Goal: Information Seeking & Learning: Learn about a topic

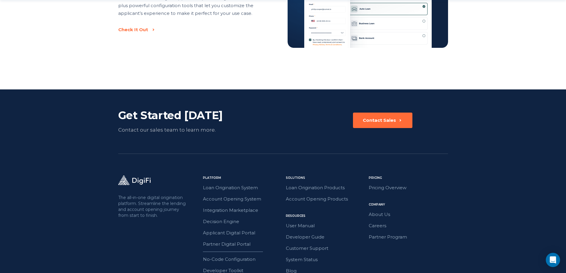
scroll to position [1037, 0]
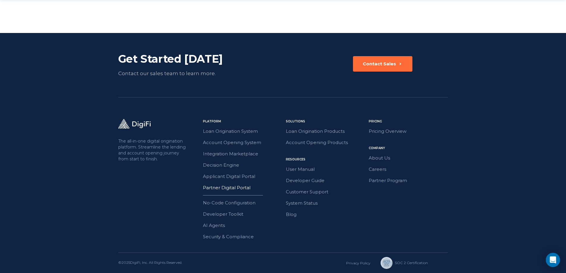
click at [223, 189] on link "Partner Digital Portal" at bounding box center [242, 188] width 79 height 8
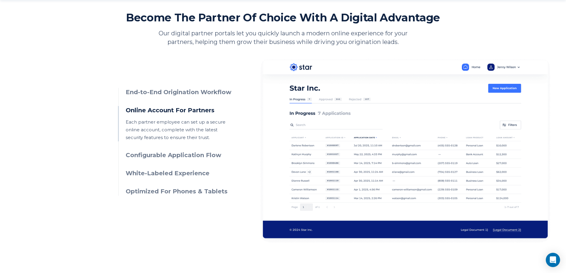
scroll to position [267, 0]
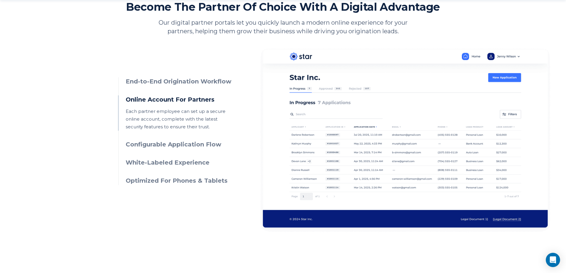
click at [151, 146] on h3 "Configurable Application Flow" at bounding box center [180, 144] width 108 height 9
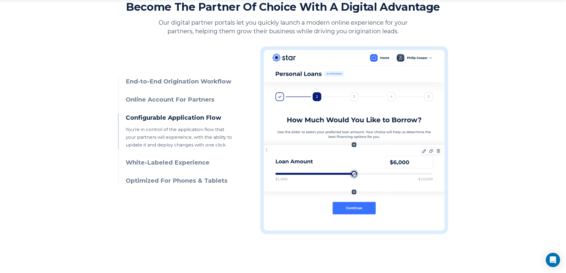
click at [148, 163] on h3 "White-Labeled Experience" at bounding box center [180, 162] width 108 height 9
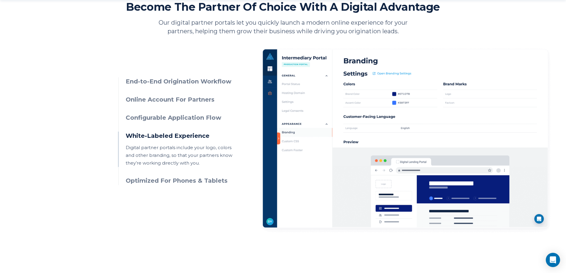
click at [143, 118] on h3 "Configurable Application Flow" at bounding box center [180, 118] width 108 height 9
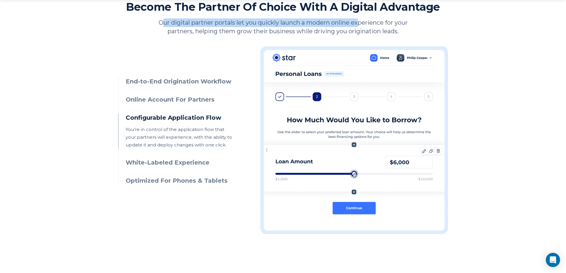
drag, startPoint x: 160, startPoint y: 20, endPoint x: 359, endPoint y: 25, distance: 198.6
click at [359, 25] on p "Our digital partner portals let you quickly launch a modern online experience f…" at bounding box center [283, 26] width 259 height 17
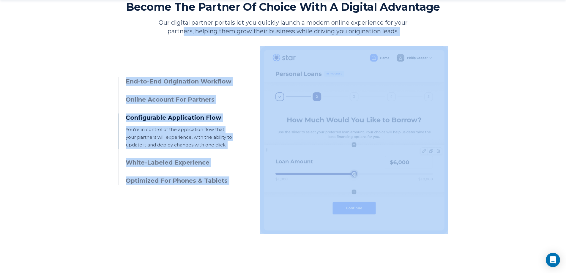
drag, startPoint x: 182, startPoint y: 32, endPoint x: 377, endPoint y: 36, distance: 195.0
click at [377, 36] on section "Become The Partner Of Choice With A Digital Advantage Our digital partner porta…" at bounding box center [283, 117] width 330 height 234
click at [378, 34] on p "Our digital partner portals let you quickly launch a modern online experience f…" at bounding box center [283, 26] width 259 height 17
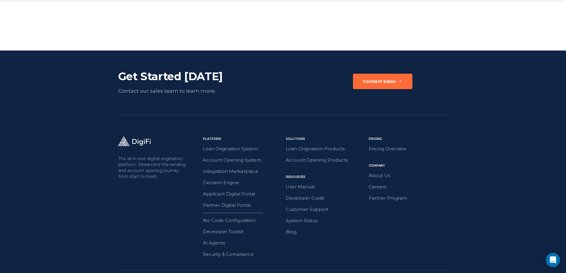
scroll to position [1028, 0]
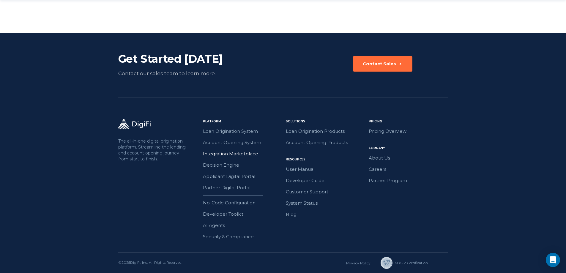
click at [228, 153] on link "Integration Marketplace" at bounding box center [242, 154] width 79 height 8
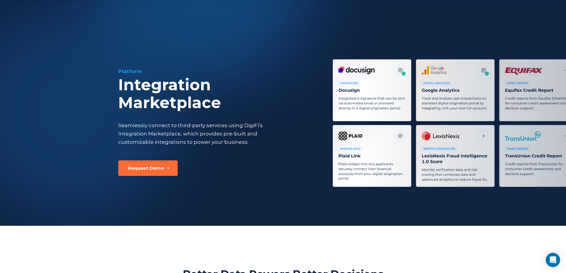
scroll to position [208, 0]
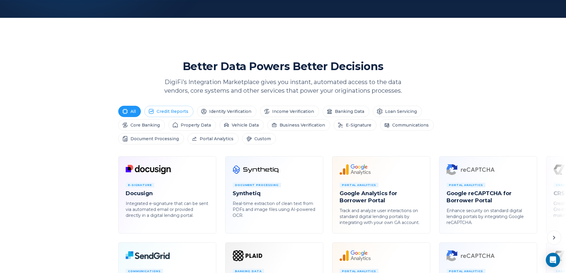
click at [180, 110] on li "Credit Reports" at bounding box center [168, 111] width 49 height 11
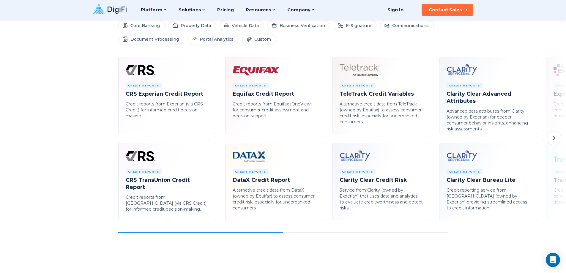
scroll to position [297, 0]
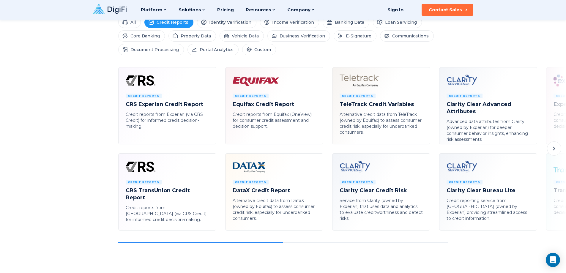
drag, startPoint x: 154, startPoint y: 243, endPoint x: 283, endPoint y: 245, distance: 128.7
click at [283, 245] on div "Platform Integration Marketplace Seamlessly connect to third-party services usi…" at bounding box center [283, 257] width 566 height 1108
click at [556, 150] on icon at bounding box center [554, 148] width 7 height 7
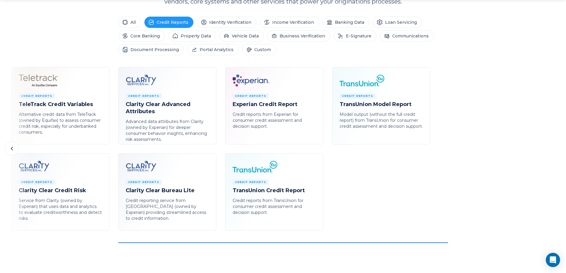
click at [11, 149] on icon at bounding box center [12, 149] width 2 height 4
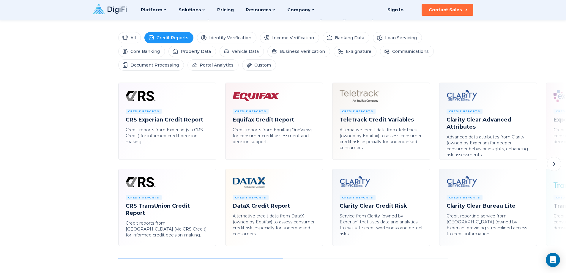
scroll to position [208, 0]
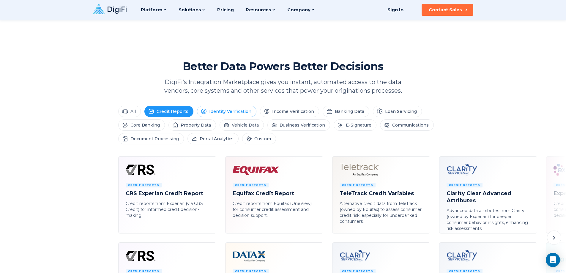
click at [217, 113] on li "Identity Verification" at bounding box center [226, 111] width 59 height 11
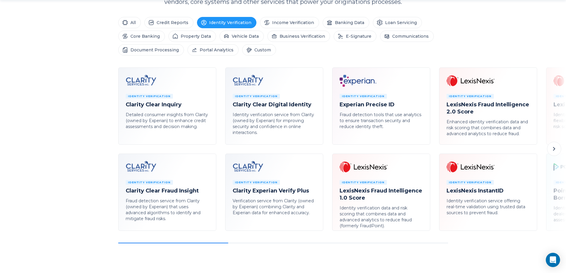
scroll to position [297, 0]
click at [554, 146] on icon at bounding box center [554, 148] width 7 height 7
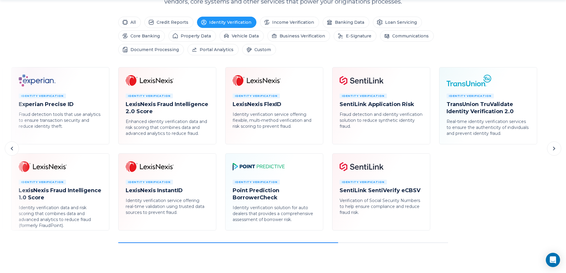
click at [14, 146] on icon at bounding box center [11, 148] width 7 height 7
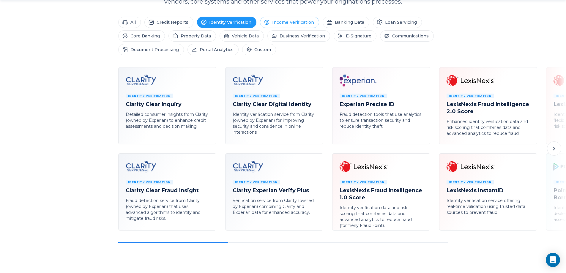
click at [294, 21] on li "Income Verification" at bounding box center [289, 22] width 59 height 11
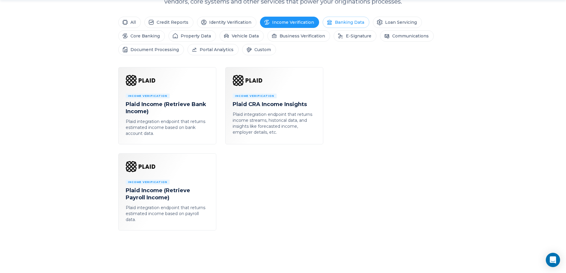
click at [336, 27] on li "Banking Data" at bounding box center [346, 22] width 47 height 11
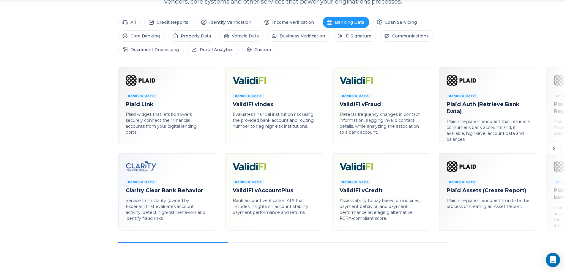
click at [559, 148] on button at bounding box center [554, 148] width 14 height 14
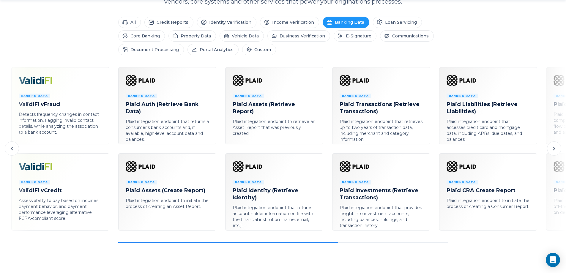
click at [559, 148] on button at bounding box center [554, 148] width 14 height 14
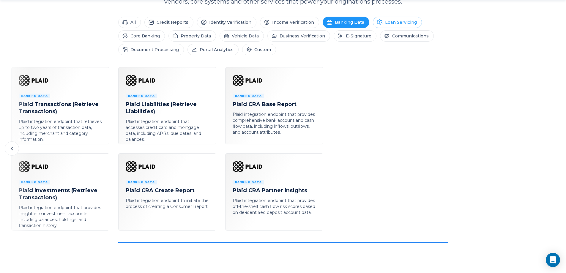
click at [388, 24] on li "Loan Servicing" at bounding box center [397, 22] width 49 height 11
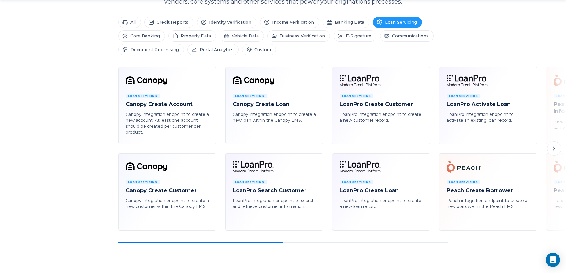
click at [556, 151] on icon at bounding box center [554, 148] width 7 height 7
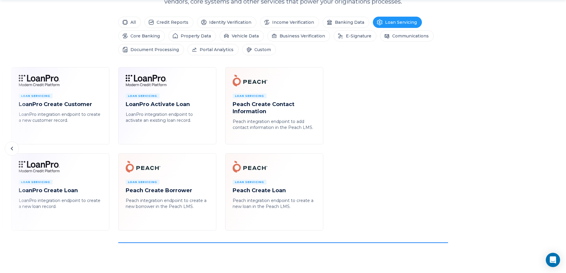
click at [12, 147] on icon at bounding box center [11, 148] width 7 height 7
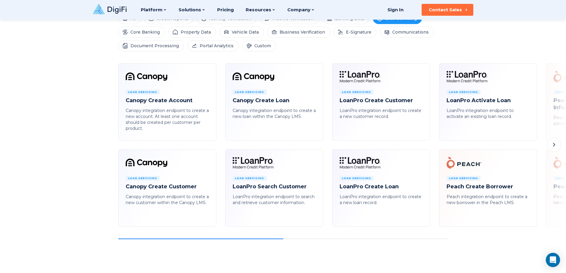
scroll to position [267, 0]
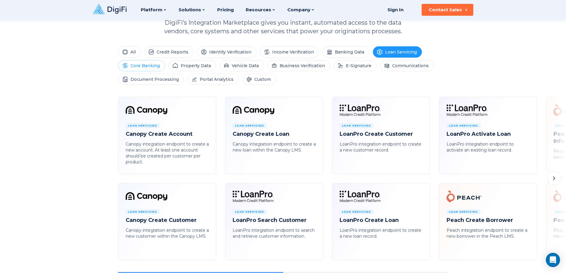
click at [156, 65] on li "Core Banking" at bounding box center [141, 65] width 47 height 11
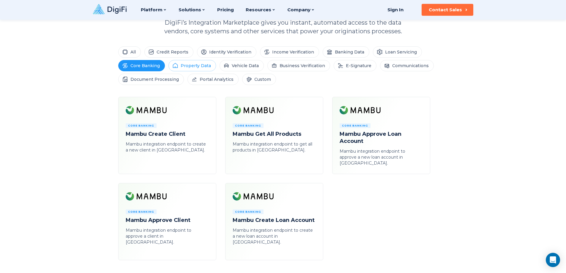
click at [198, 66] on li "Property Data" at bounding box center [193, 65] width 48 height 11
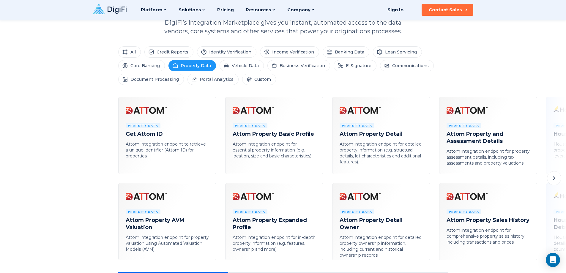
click at [555, 180] on icon at bounding box center [554, 178] width 7 height 7
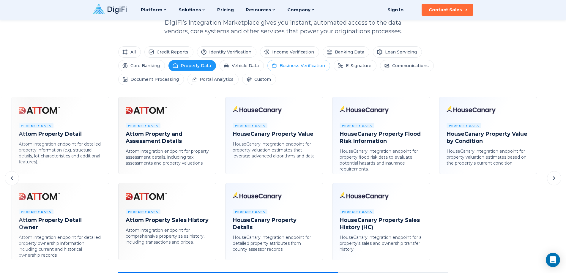
click at [284, 64] on li "Business Verification" at bounding box center [298, 65] width 63 height 11
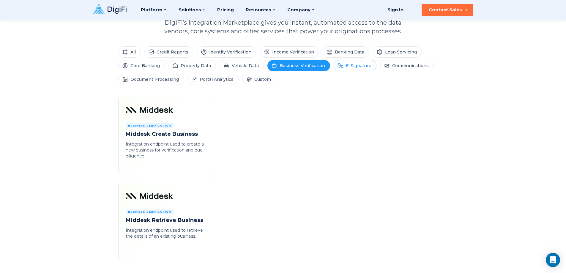
click at [364, 71] on li "E-Signature" at bounding box center [355, 65] width 43 height 11
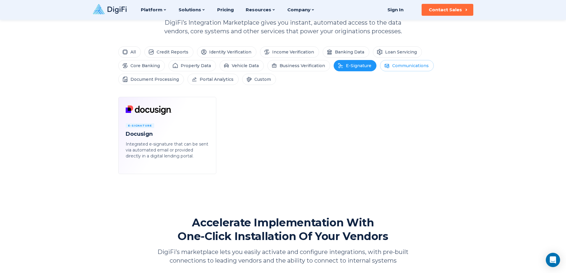
click at [389, 68] on li "Communications" at bounding box center [407, 65] width 54 height 11
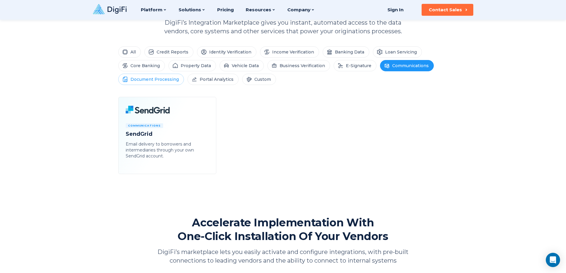
click at [168, 80] on li "Document Processing" at bounding box center [151, 79] width 66 height 11
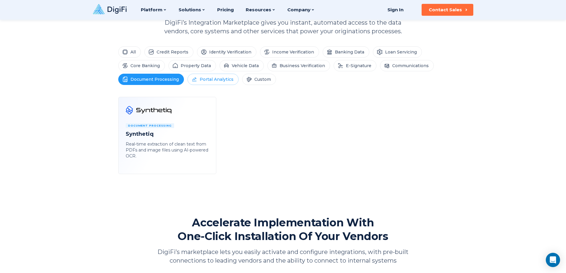
click at [216, 80] on li "Portal Analytics" at bounding box center [213, 79] width 51 height 11
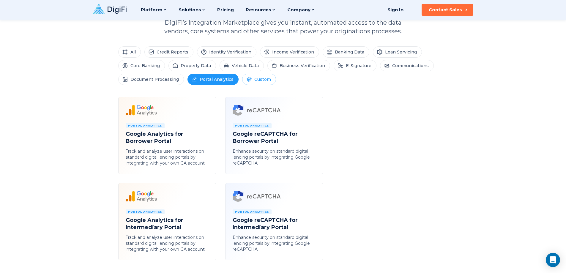
click at [267, 81] on li "Custom" at bounding box center [259, 79] width 34 height 11
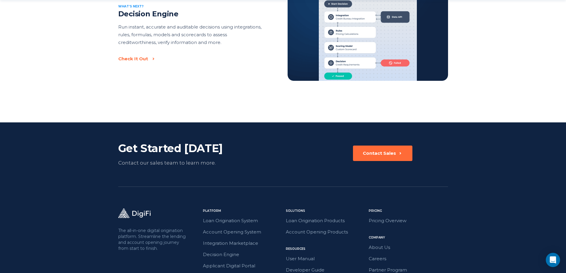
scroll to position [977, 0]
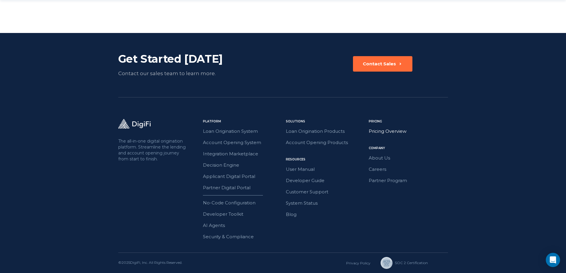
click at [414, 130] on link "Pricing Overview" at bounding box center [408, 132] width 79 height 8
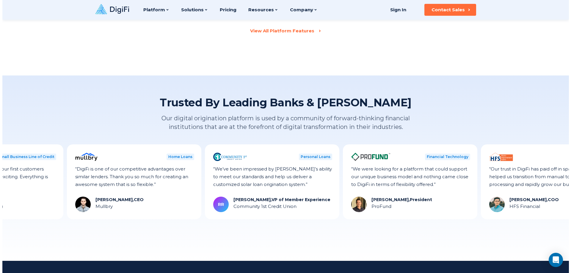
scroll to position [178, 0]
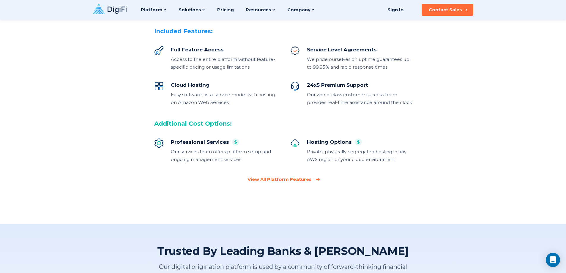
click at [292, 179] on div "View All Platform Features" at bounding box center [280, 180] width 64 height 6
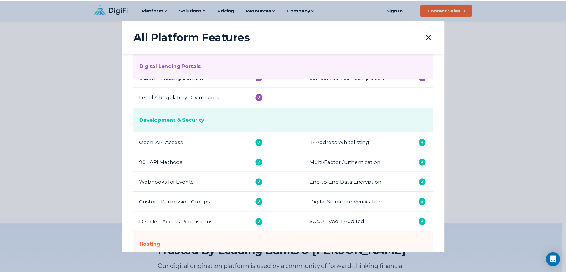
scroll to position [627, 0]
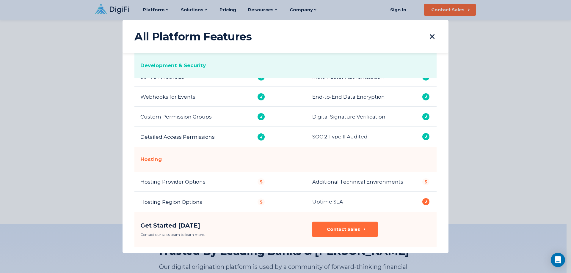
click at [432, 35] on icon at bounding box center [431, 36] width 5 height 5
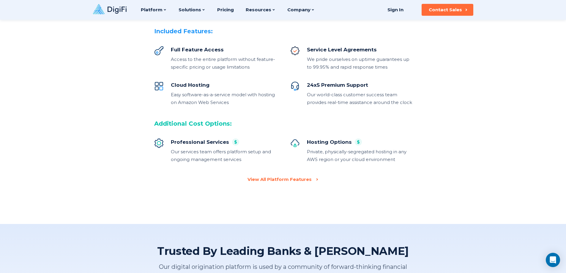
click at [234, 7] on div "Platform Platform Loan Origination System Account Opening System Integration Ma…" at bounding box center [228, 10] width 174 height 20
click at [227, 8] on link "Pricing" at bounding box center [225, 10] width 17 height 20
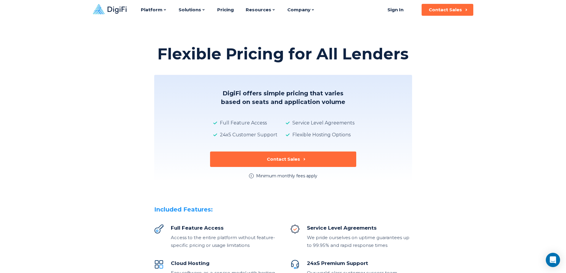
click at [476, 131] on div "Flexible Pricing for All Lenders DigiFi offers simple pricing that varies based…" at bounding box center [283, 201] width 566 height 402
